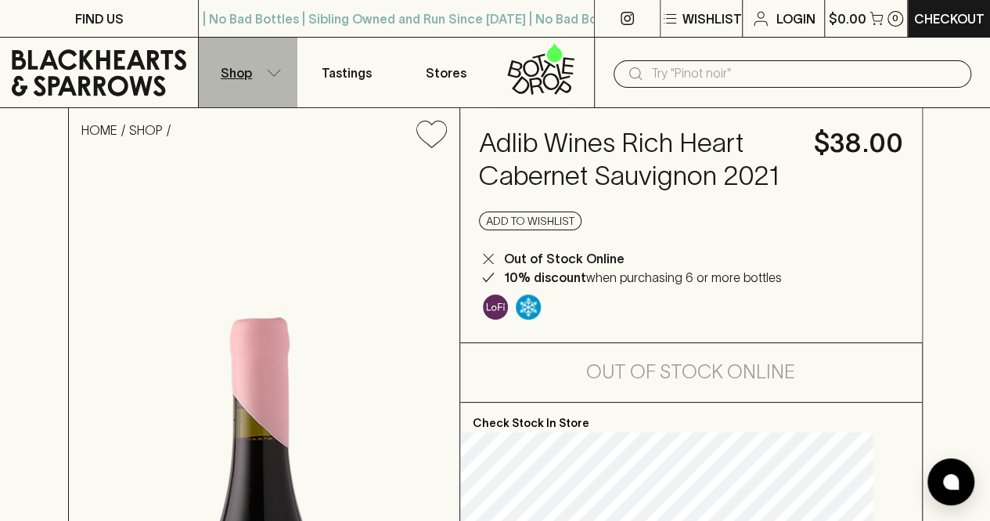
click at [269, 67] on button "Shop" at bounding box center [248, 73] width 99 height 70
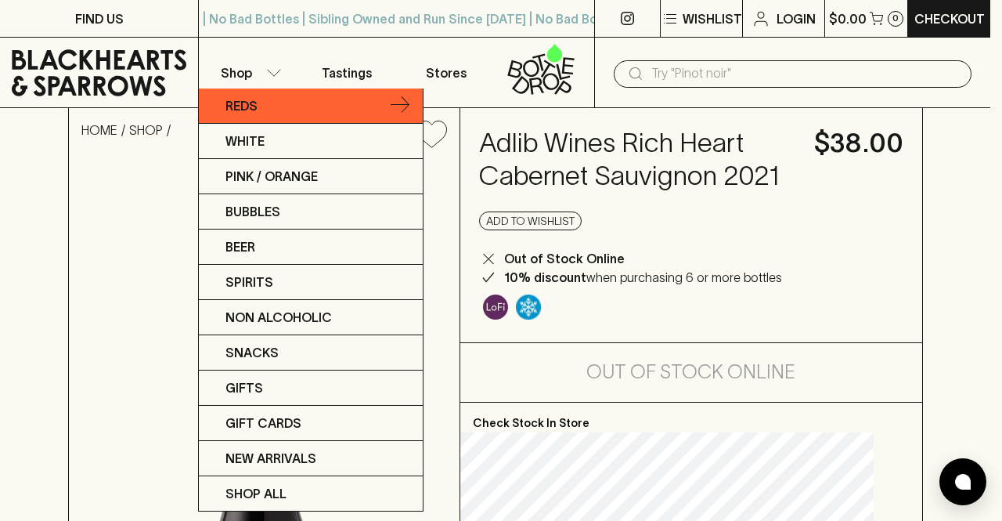
click at [233, 102] on p "Reds" at bounding box center [241, 105] width 32 height 19
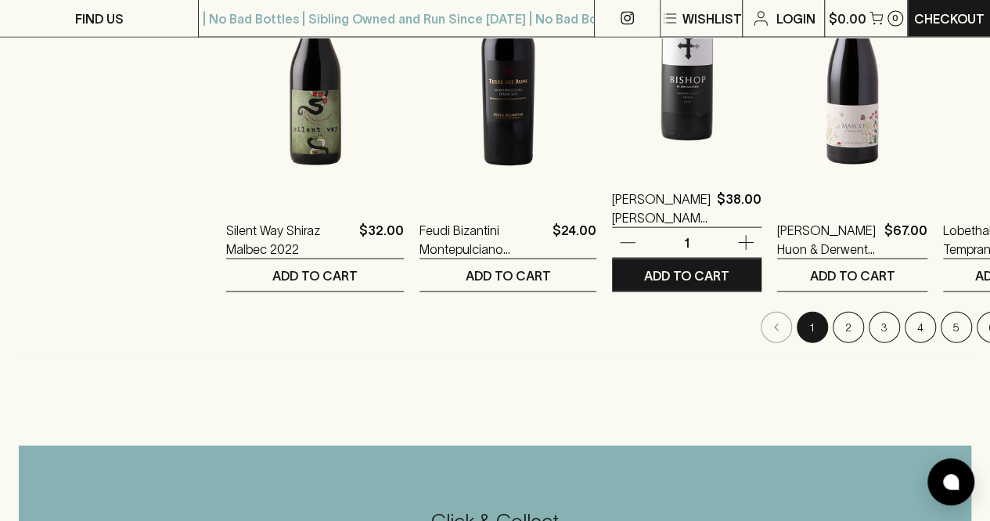
scroll to position [1641, 0]
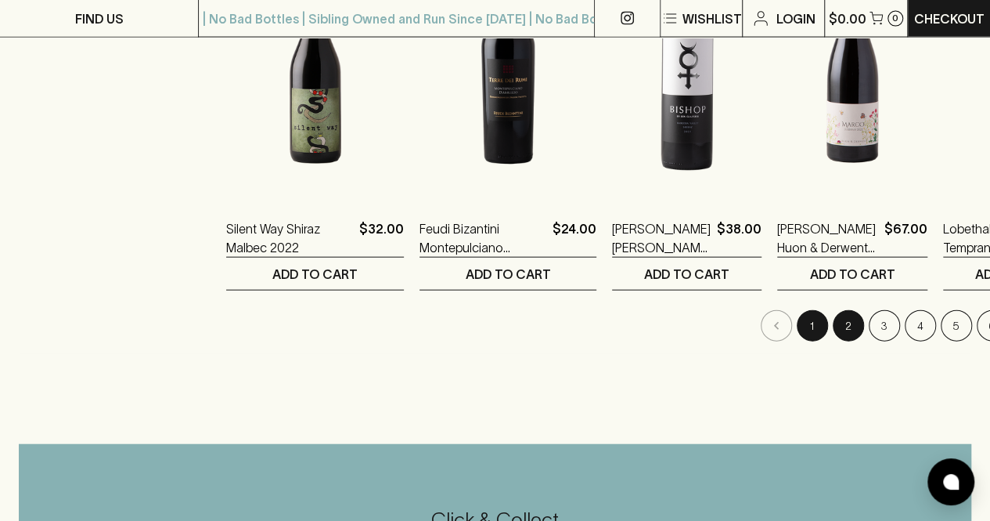
click at [833, 324] on button "2" at bounding box center [848, 325] width 31 height 31
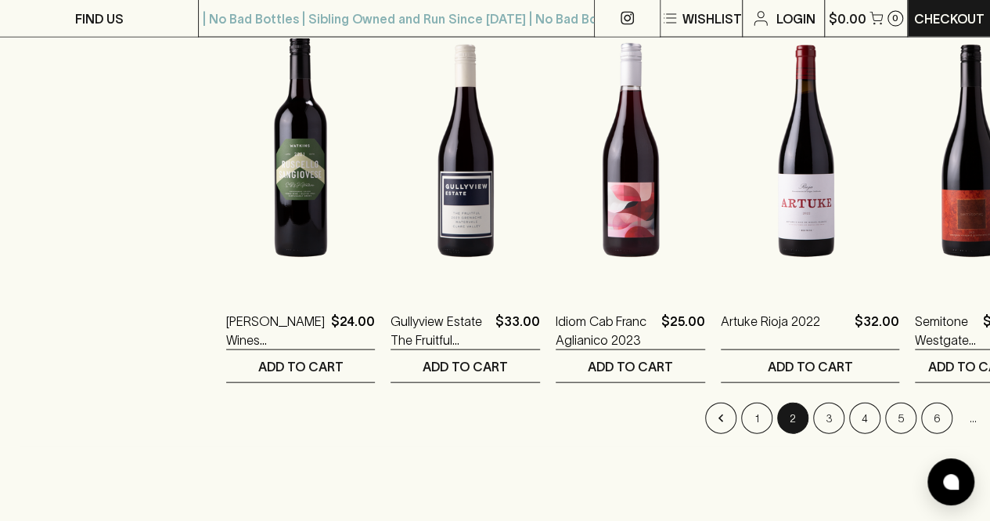
scroll to position [1623, 0]
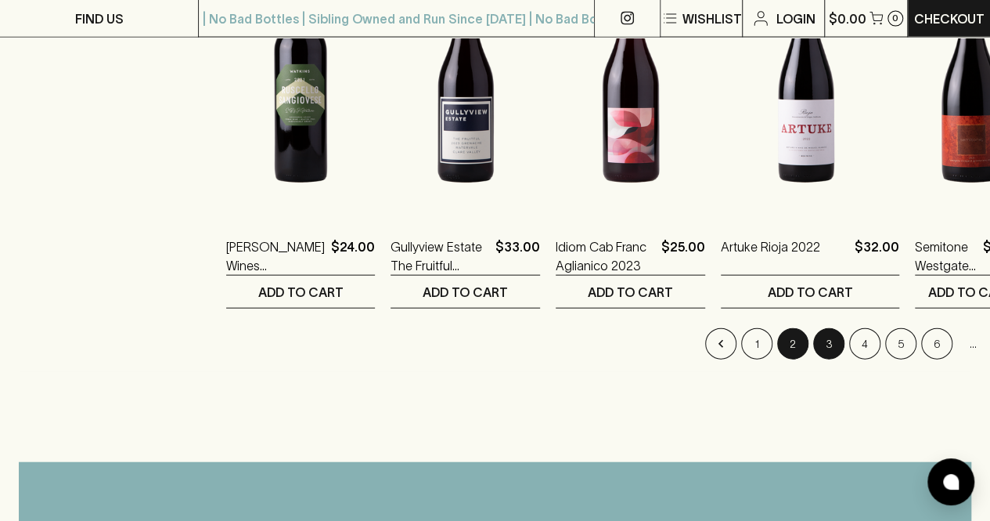
click at [813, 334] on button "3" at bounding box center [828, 343] width 31 height 31
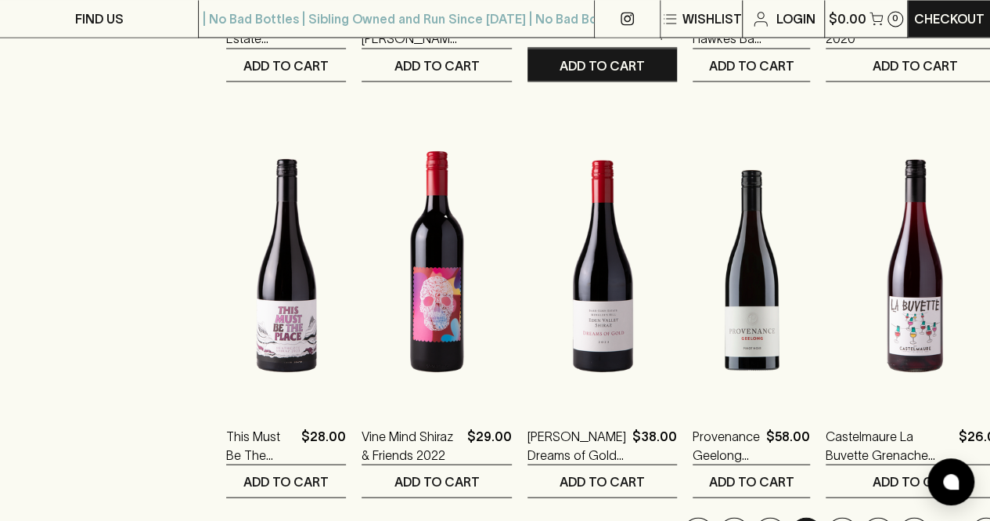
scroll to position [1517, 0]
